Goal: Information Seeking & Learning: Learn about a topic

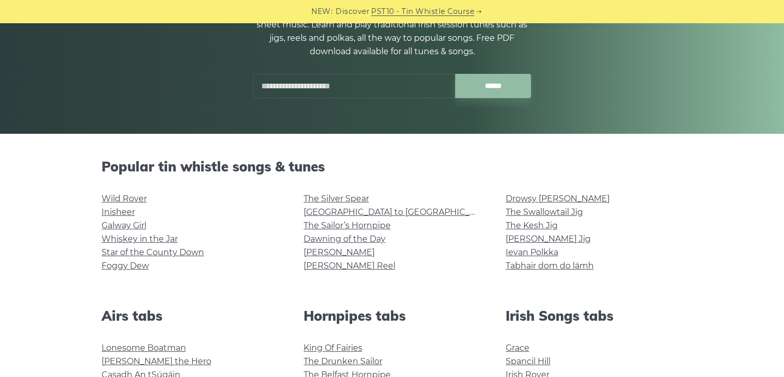
drag, startPoint x: 127, startPoint y: 199, endPoint x: 32, endPoint y: 215, distance: 96.2
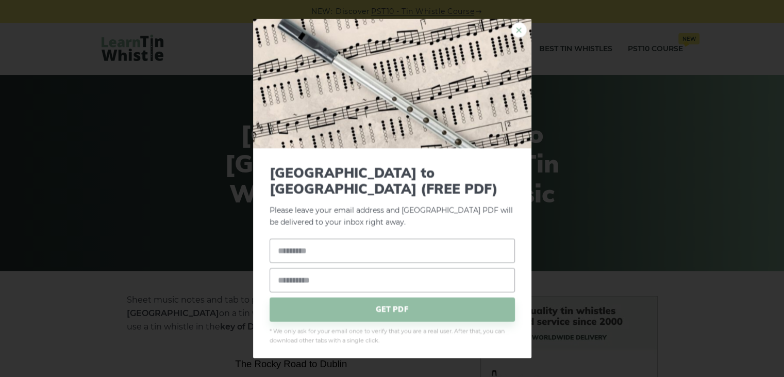
drag, startPoint x: 526, startPoint y: 36, endPoint x: 523, endPoint y: 27, distance: 8.8
click at [526, 36] on link "×" at bounding box center [519, 29] width 15 height 15
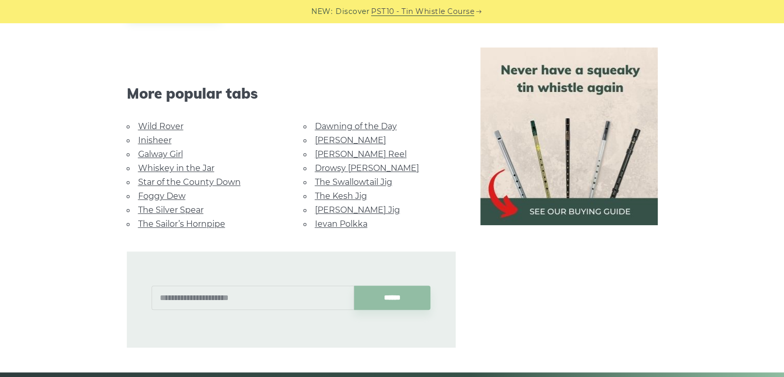
scroll to position [481, 0]
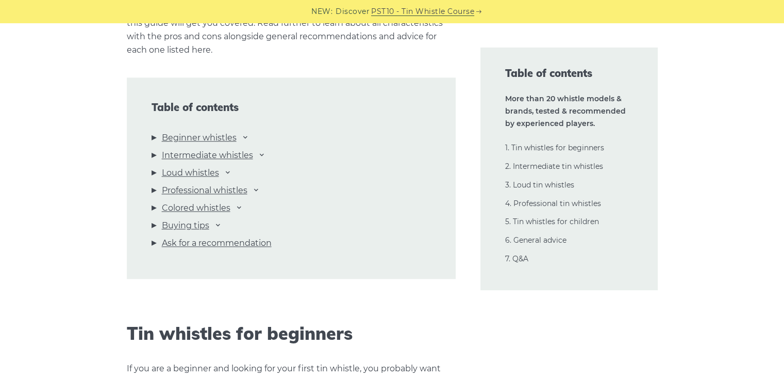
scroll to position [1066, 0]
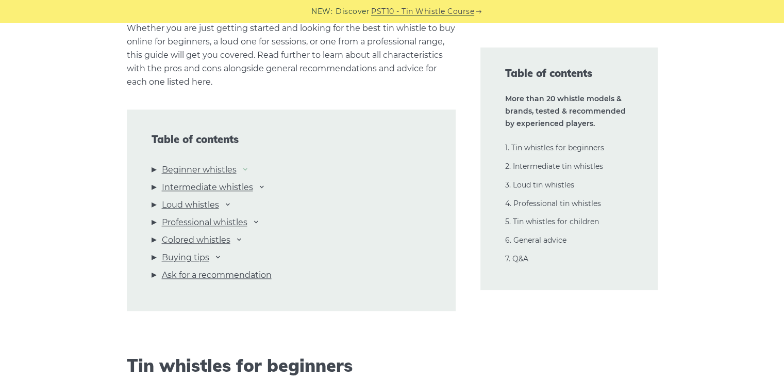
click at [246, 168] on icon at bounding box center [245, 169] width 8 height 8
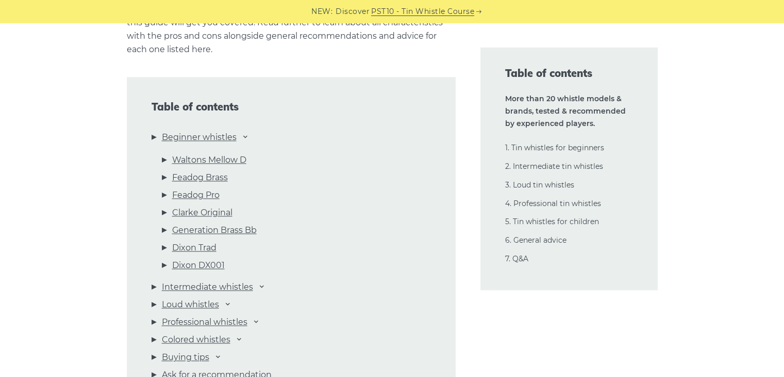
scroll to position [1100, 0]
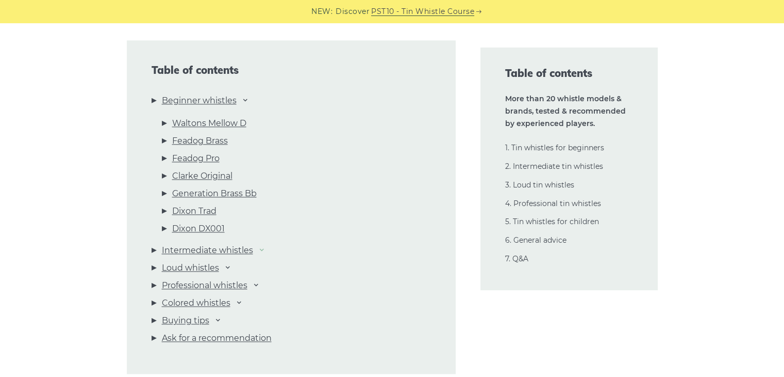
click at [260, 248] on icon at bounding box center [262, 249] width 8 height 8
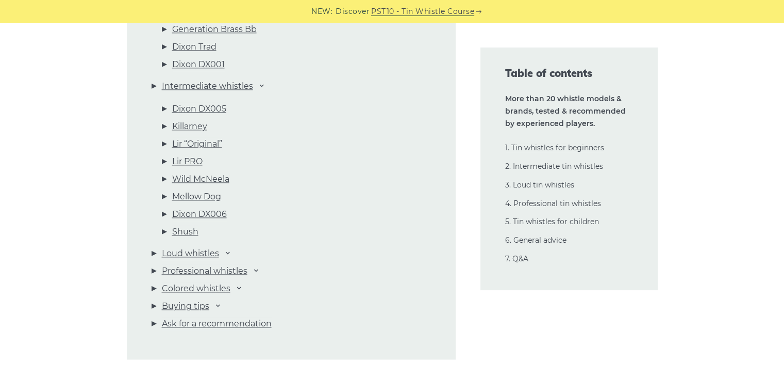
scroll to position [1306, 0]
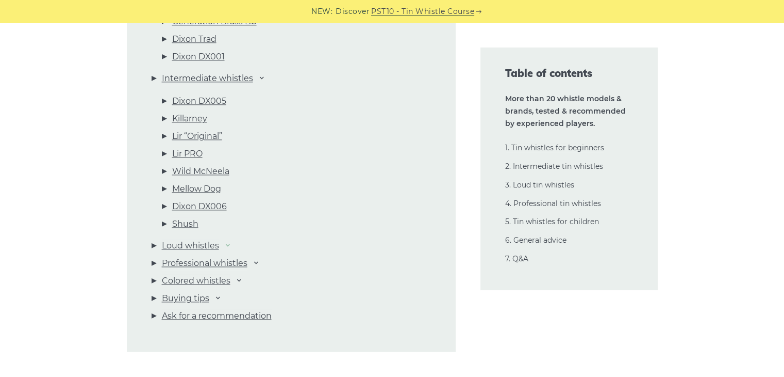
click at [228, 245] on icon at bounding box center [228, 244] width 8 height 8
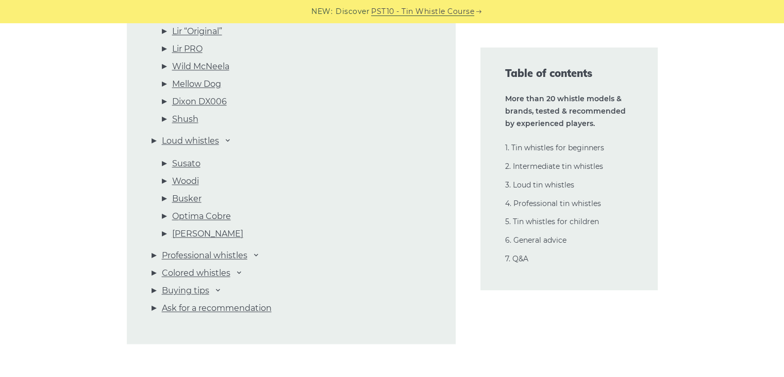
scroll to position [1444, 0]
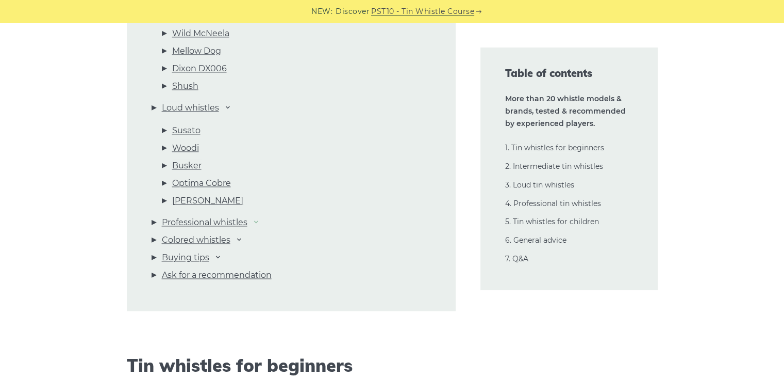
click at [256, 222] on icon at bounding box center [256, 221] width 8 height 8
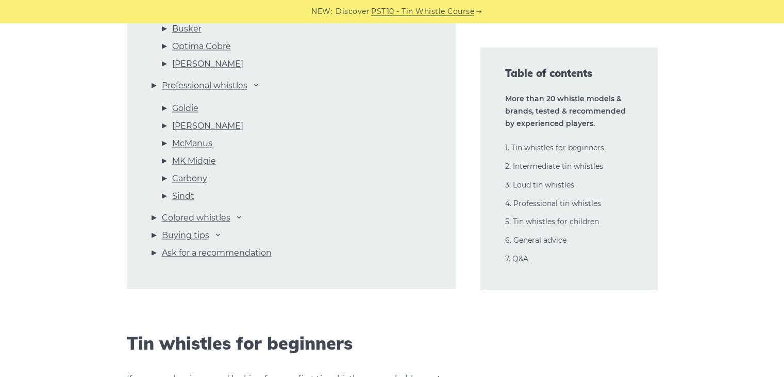
scroll to position [1581, 0]
click at [213, 236] on li "Buying tips Mass-produced vs hand-finished Tunable vs non-tunable Choosing the …" at bounding box center [292, 237] width 280 height 18
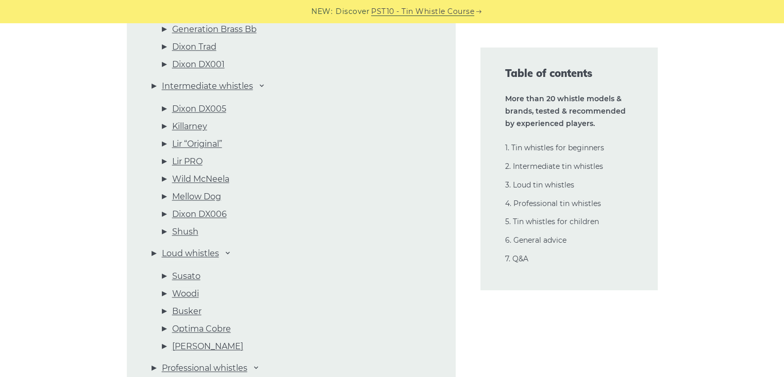
scroll to position [1341, 0]
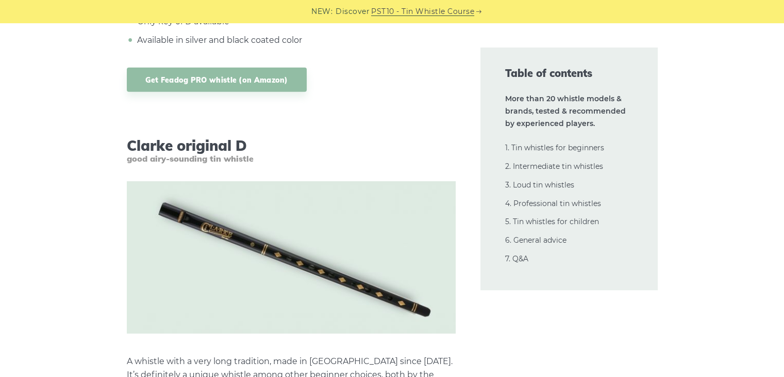
scroll to position [3279, 0]
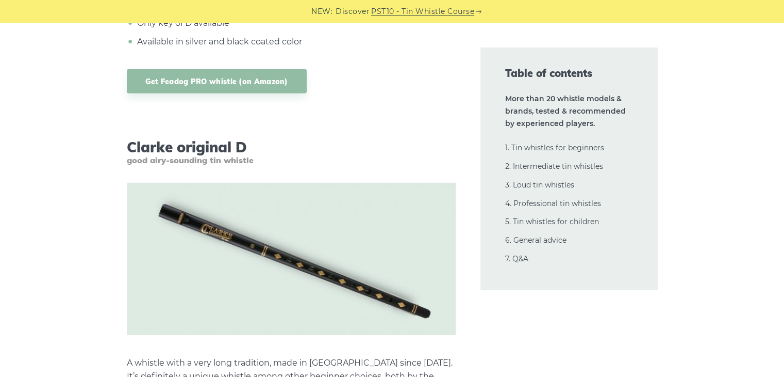
click at [293, 261] on img at bounding box center [291, 259] width 329 height 152
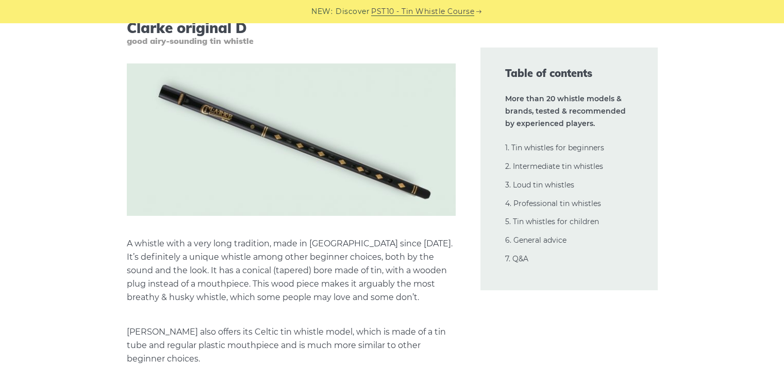
scroll to position [3245, 0]
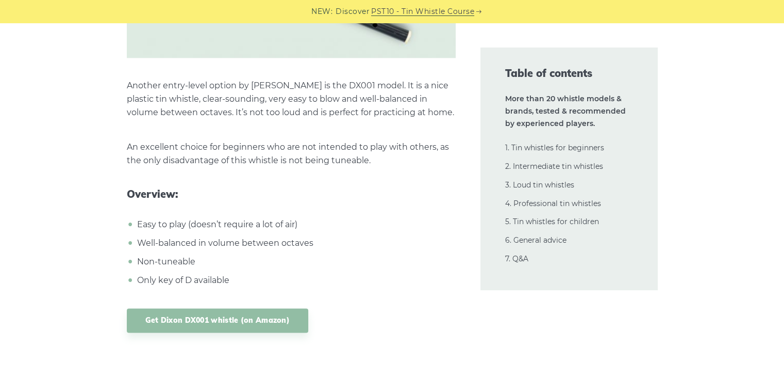
scroll to position [5273, 0]
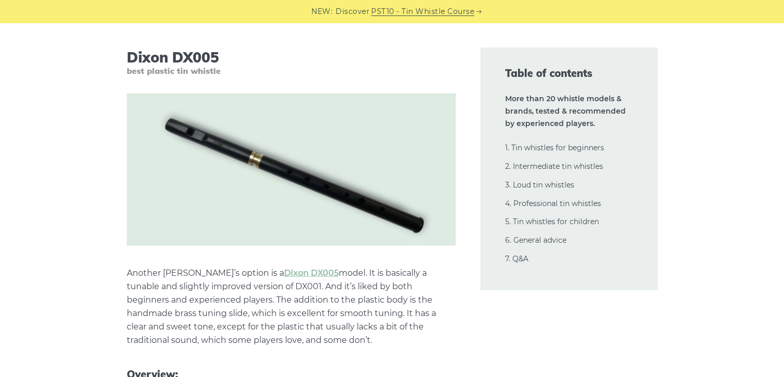
scroll to position [5985, 0]
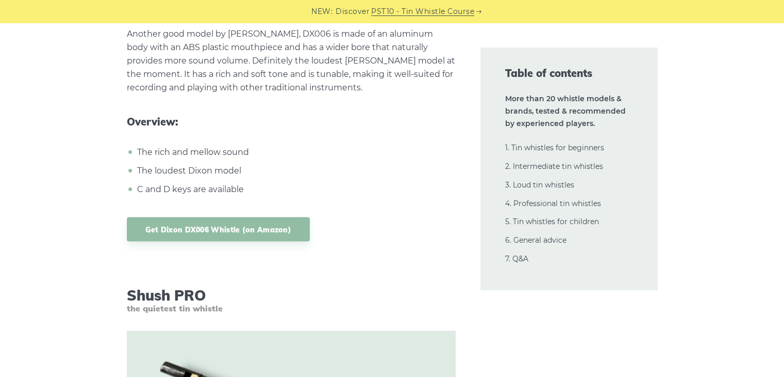
scroll to position [9616, 0]
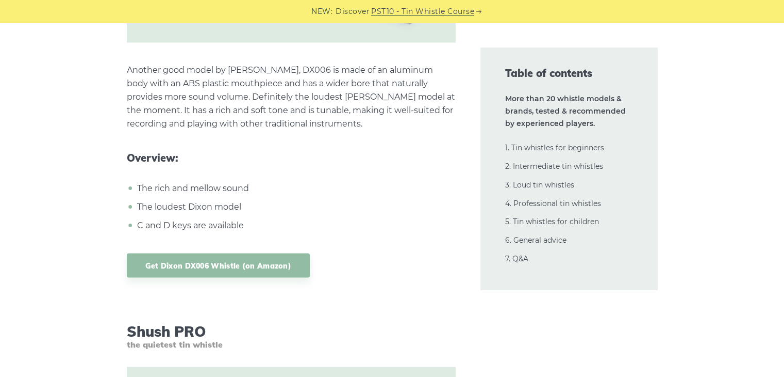
drag, startPoint x: 286, startPoint y: 207, endPoint x: 252, endPoint y: 198, distance: 35.9
click at [252, 218] on li "C and D keys are available" at bounding box center [295, 224] width 321 height 13
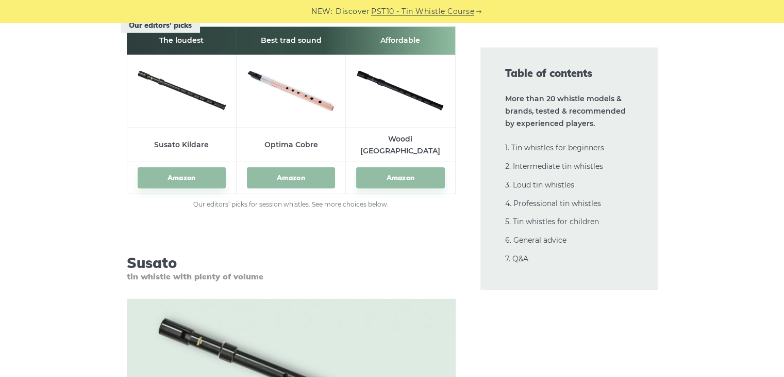
scroll to position [10648, 0]
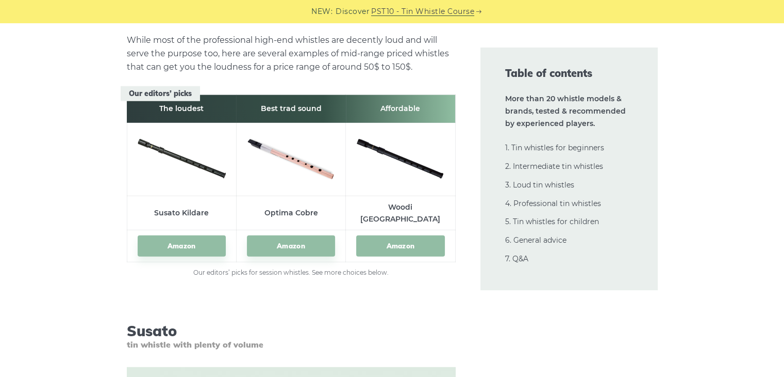
click at [388, 235] on link "Amazon" at bounding box center [400, 245] width 88 height 21
click at [313, 235] on link "Amazon" at bounding box center [291, 245] width 88 height 21
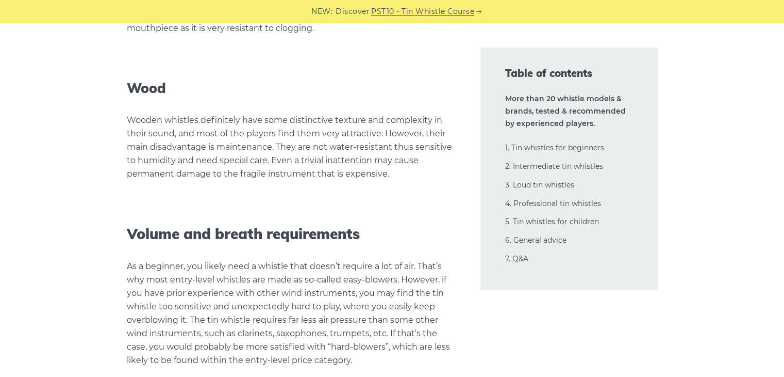
scroll to position [22820, 0]
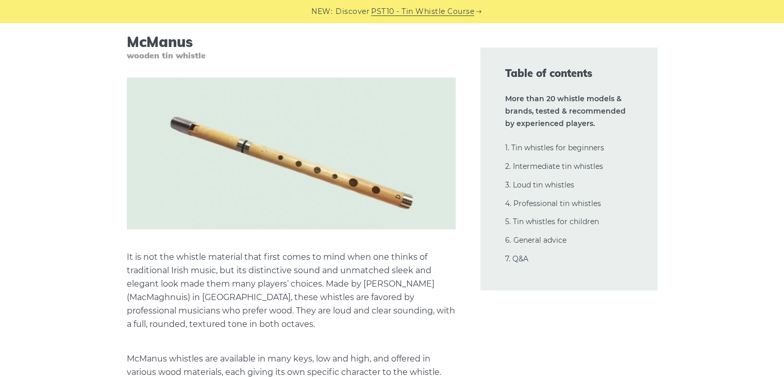
scroll to position [15988, 0]
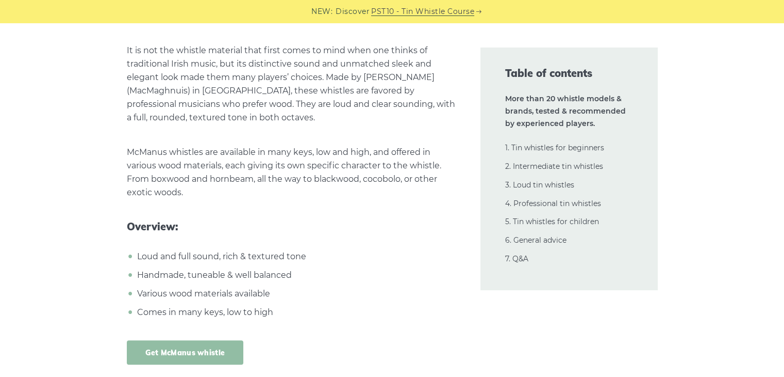
click at [208, 340] on link "Get McManus whistle" at bounding box center [185, 352] width 117 height 24
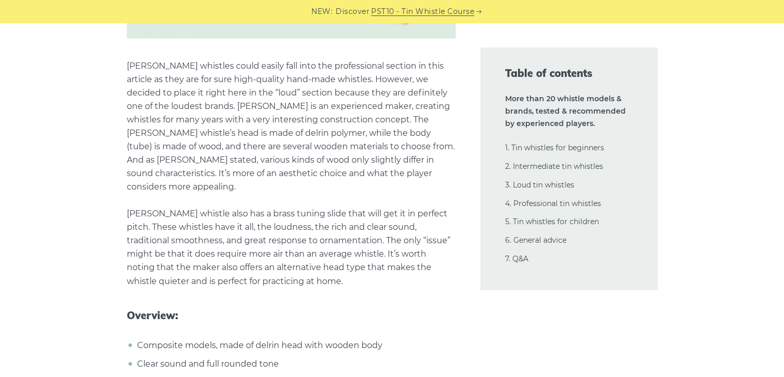
scroll to position [13512, 0]
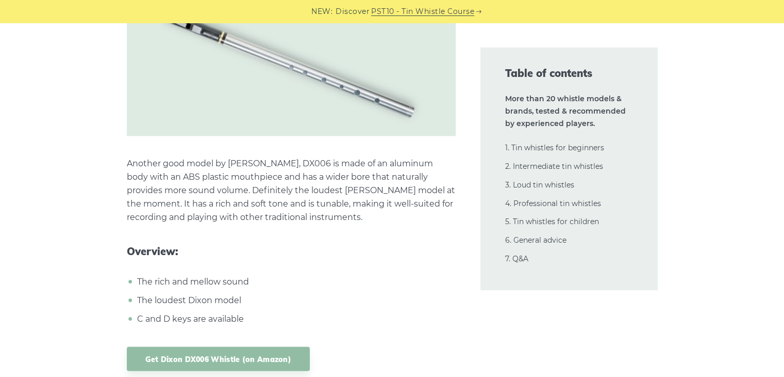
scroll to position [9523, 0]
click at [255, 346] on link "Get Dixon DX006 Whistle (on Amazon)" at bounding box center [219, 358] width 184 height 24
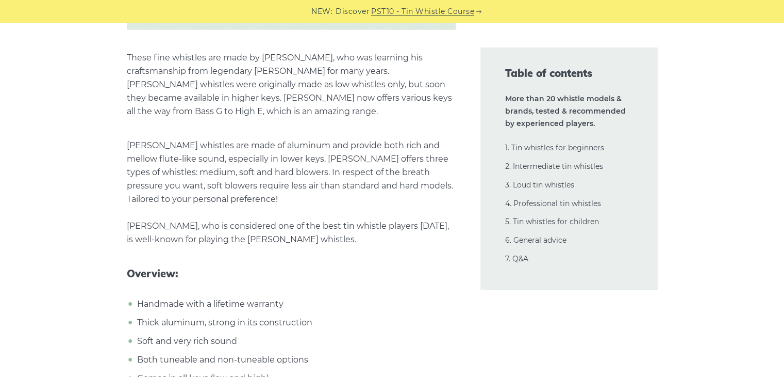
scroll to position [14617, 0]
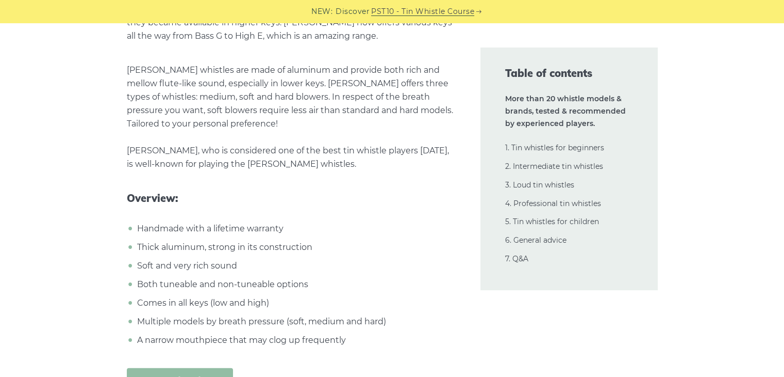
click at [216, 368] on link "Get Goldie whistle" at bounding box center [180, 380] width 106 height 24
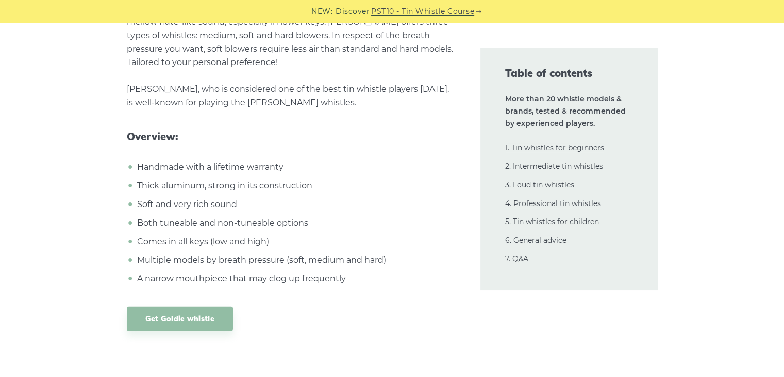
scroll to position [14823, 0]
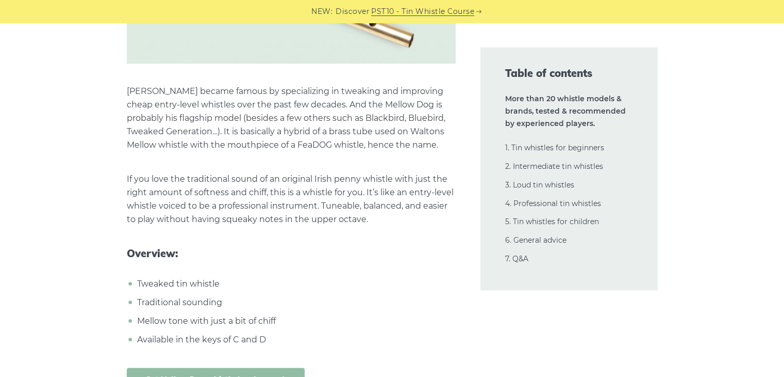
scroll to position [9047, 0]
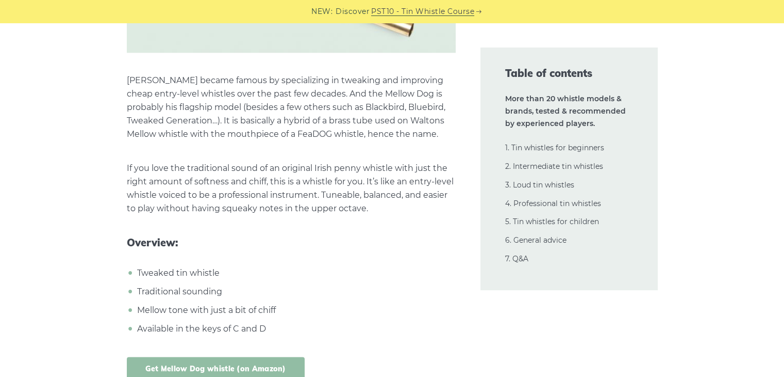
click at [233, 356] on link "Get Mellow Dog whistle (on Amazon)" at bounding box center [216, 368] width 178 height 24
